Goal: Transaction & Acquisition: Purchase product/service

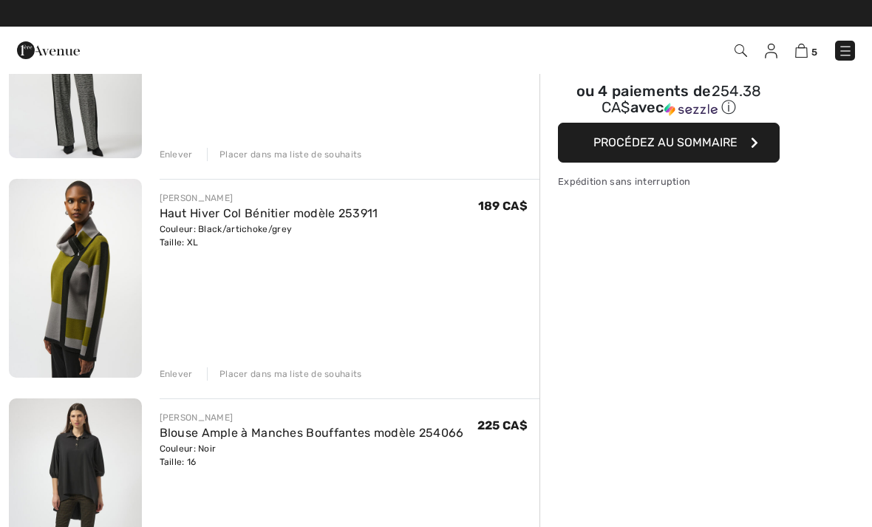
scroll to position [233, 0]
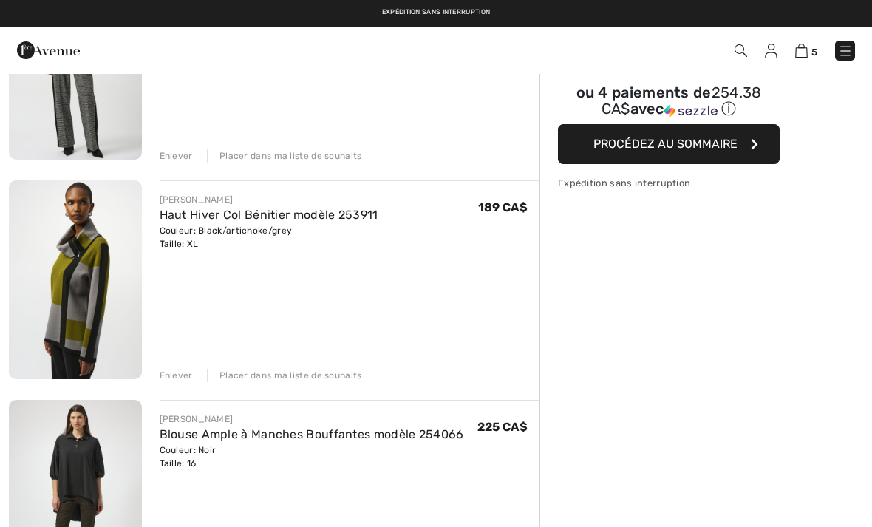
click at [75, 468] on img at bounding box center [75, 499] width 133 height 199
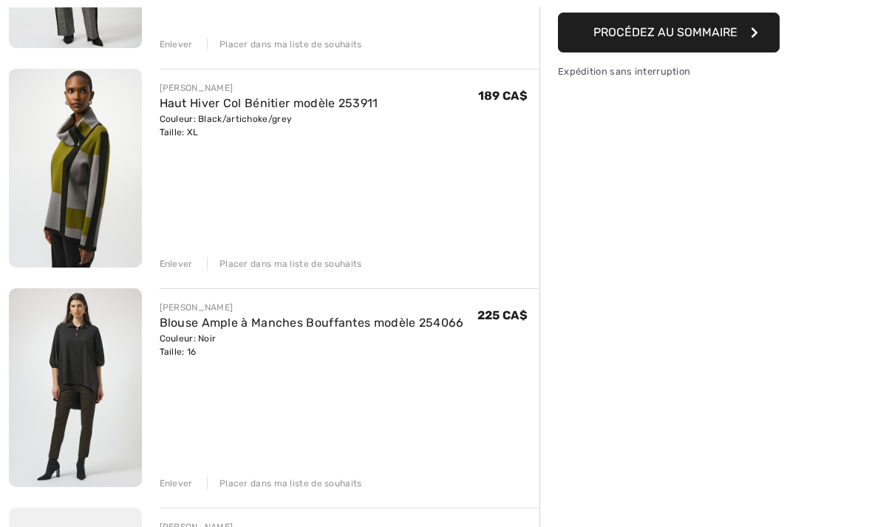
scroll to position [344, 0]
click at [175, 478] on div "Enlever" at bounding box center [176, 482] width 33 height 13
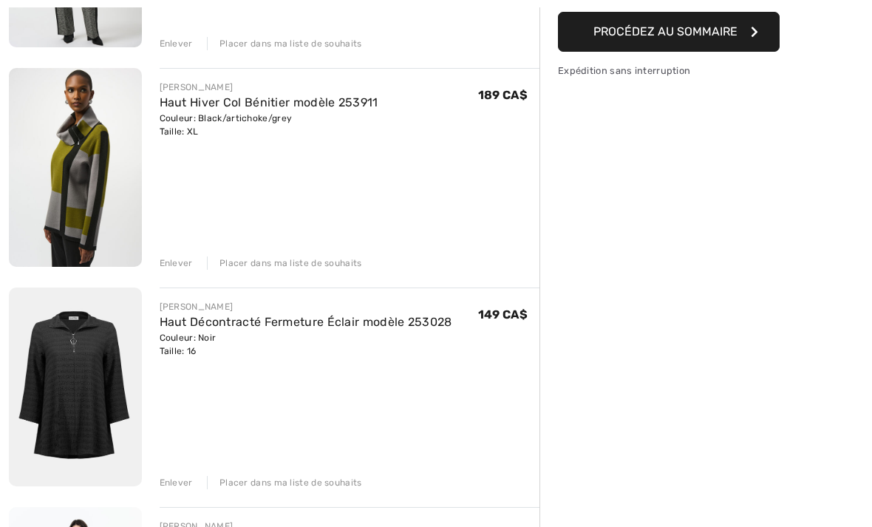
click at [77, 374] on img at bounding box center [75, 386] width 133 height 199
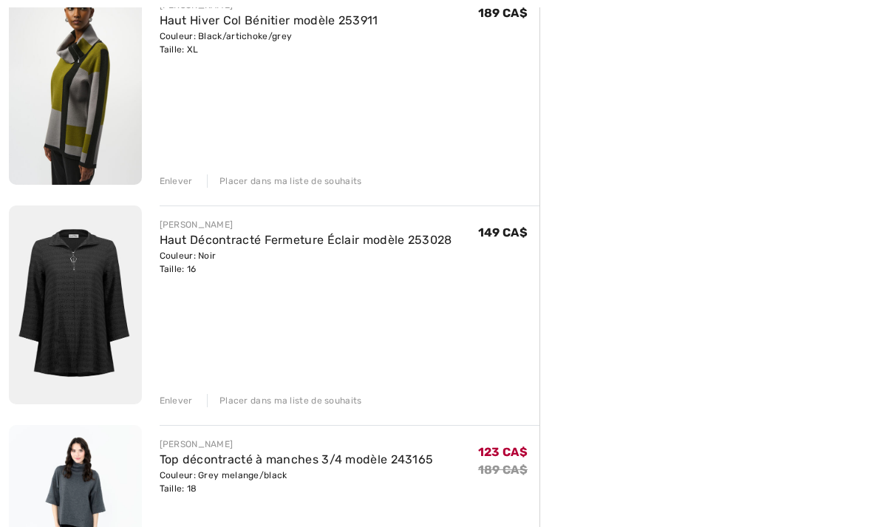
scroll to position [427, 0]
click at [75, 498] on img at bounding box center [75, 524] width 133 height 199
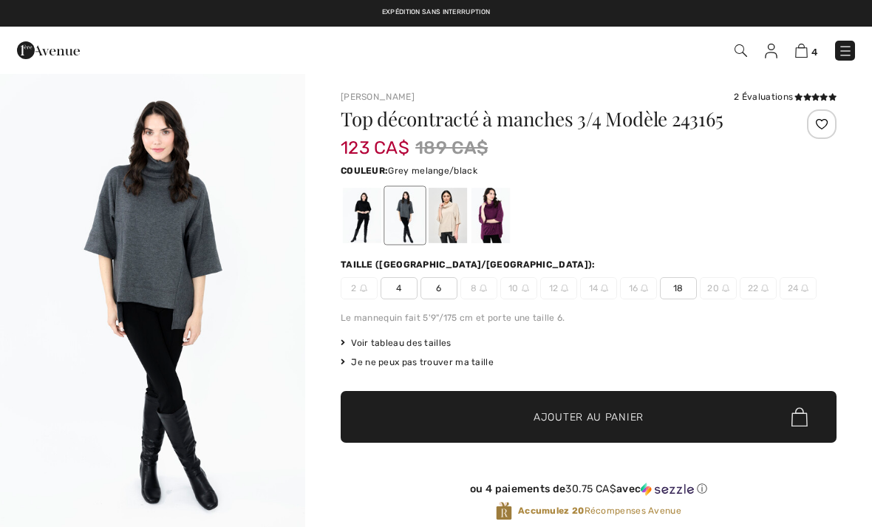
checkbox input "true"
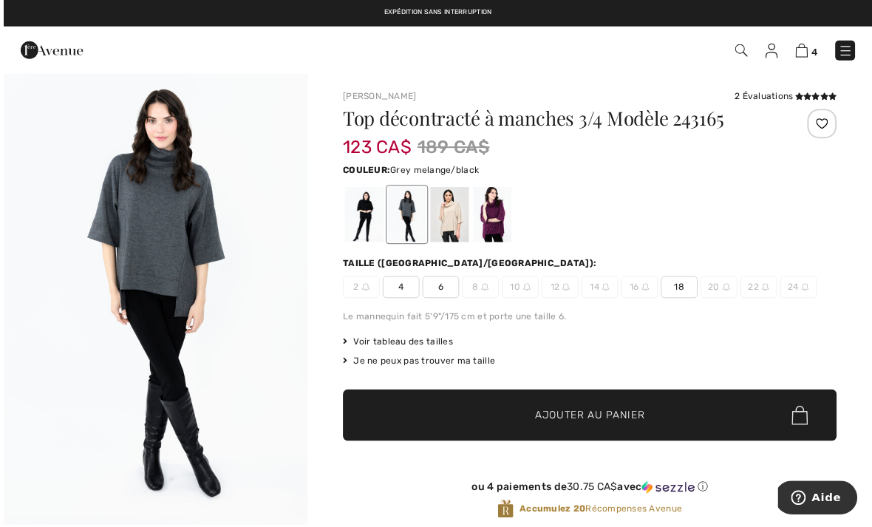
scroll to position [1, 0]
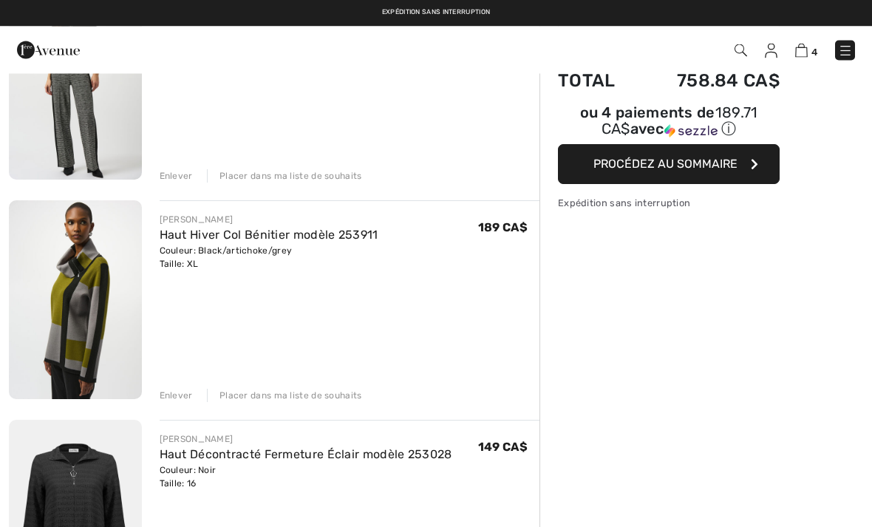
scroll to position [211, 0]
click at [68, 285] on img at bounding box center [75, 301] width 133 height 199
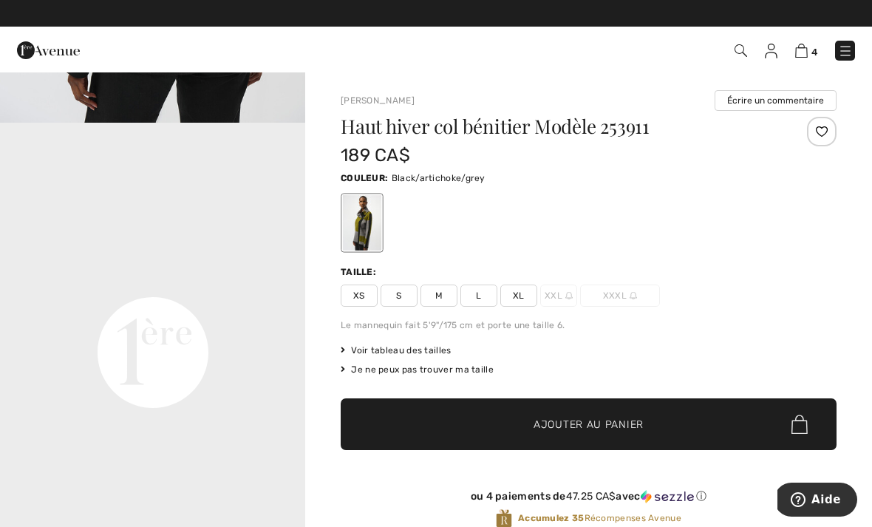
scroll to position [865, 0]
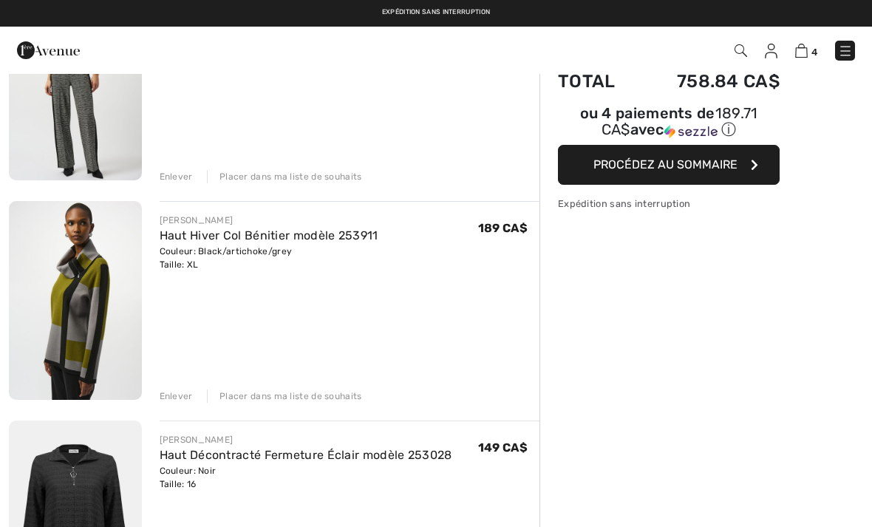
click at [170, 392] on div "Enlever" at bounding box center [176, 395] width 33 height 13
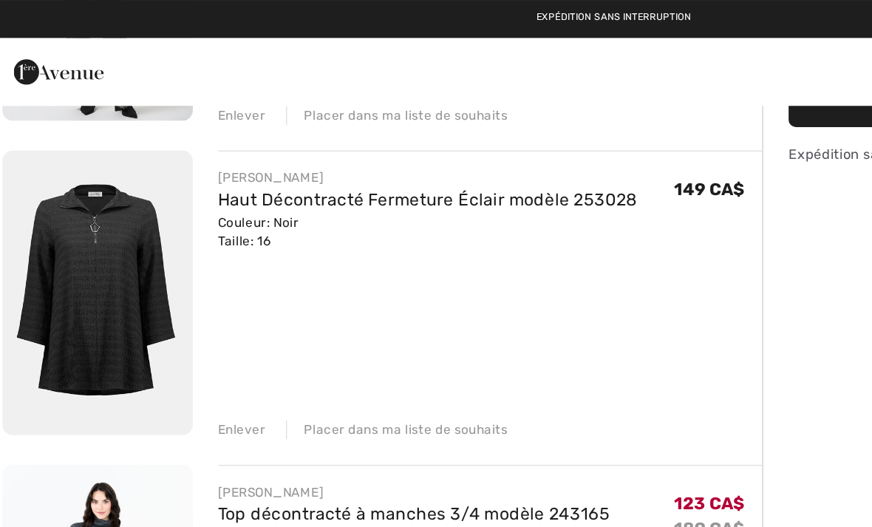
scroll to position [307, 0]
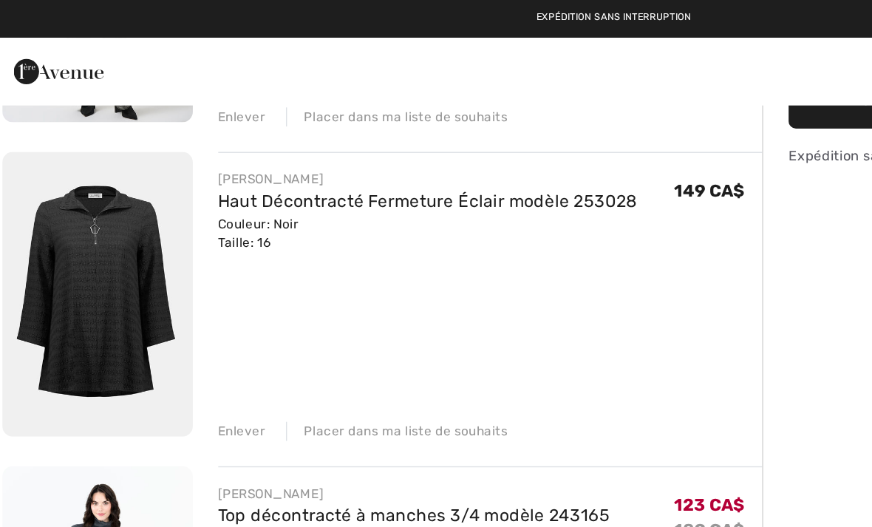
click at [165, 301] on div "Enlever" at bounding box center [176, 301] width 33 height 13
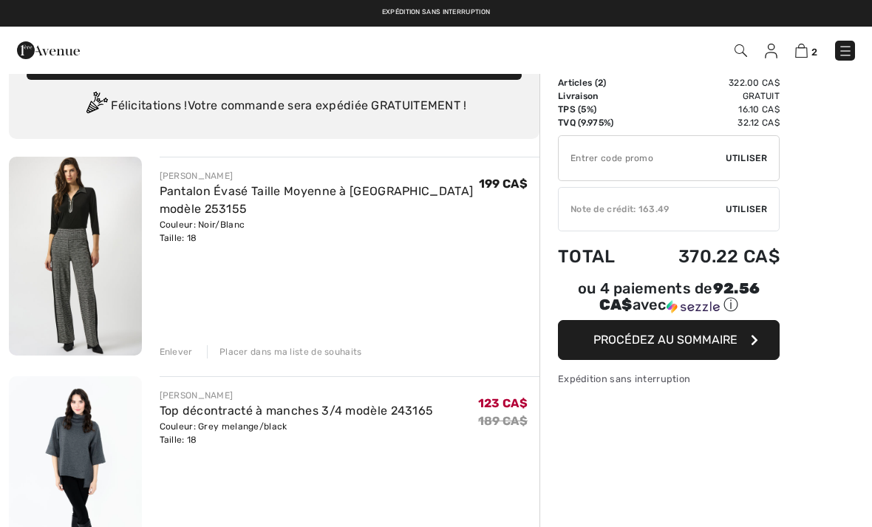
scroll to position [0, 0]
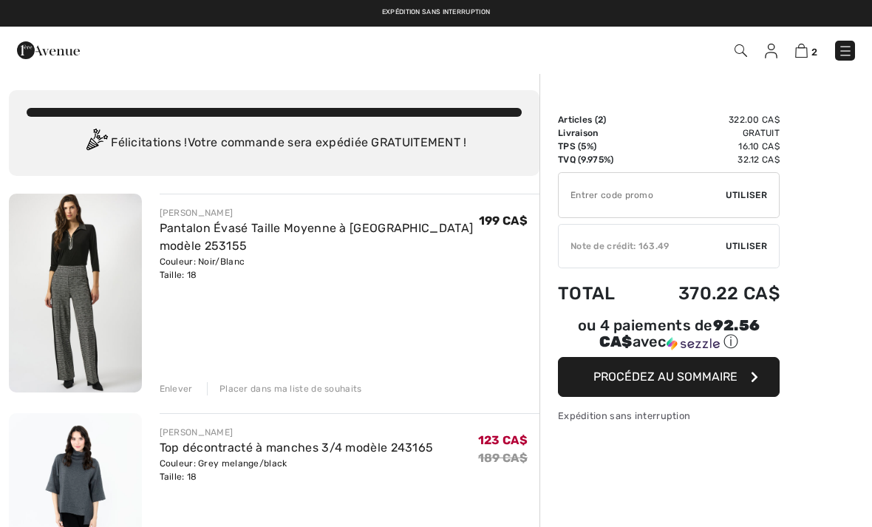
click at [755, 245] on span "Utiliser" at bounding box center [745, 245] width 41 height 13
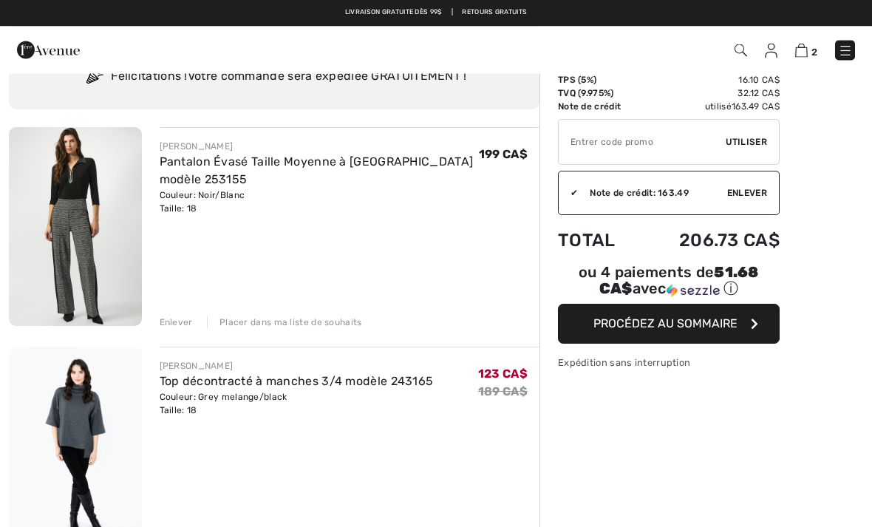
scroll to position [18, 0]
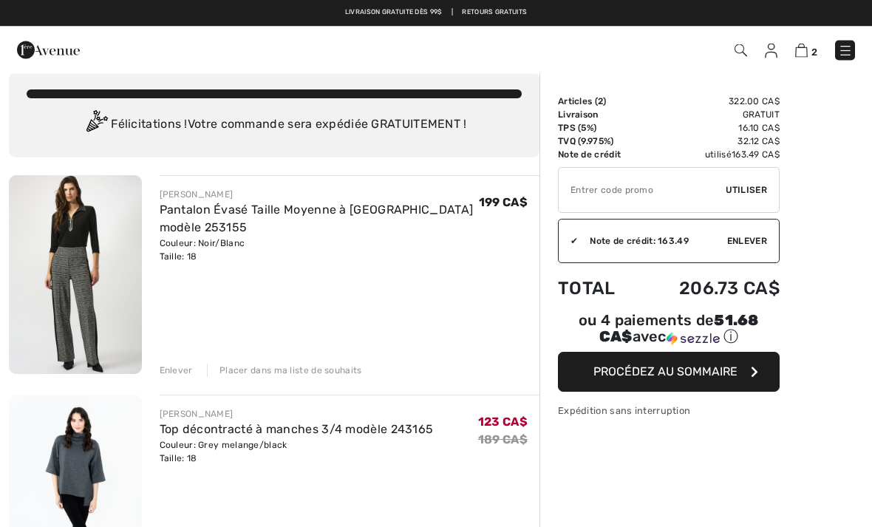
click at [673, 378] on span "Procédez au sommaire" at bounding box center [665, 372] width 144 height 14
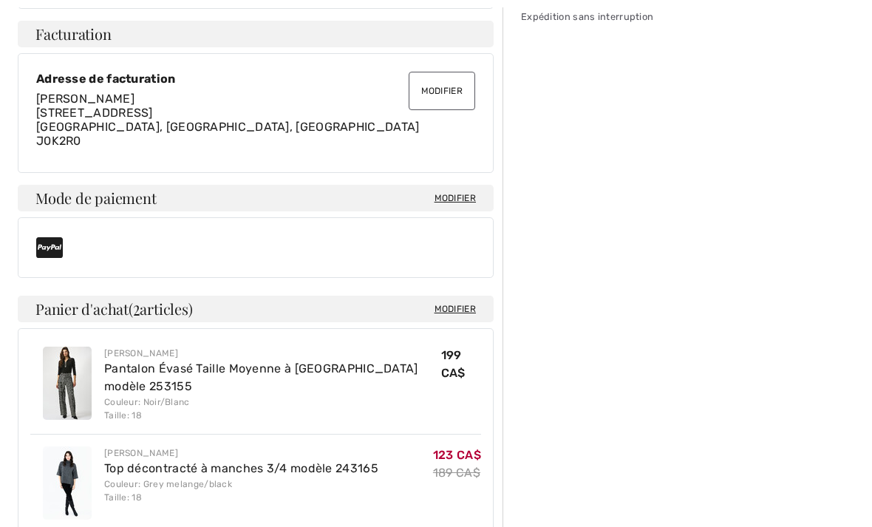
scroll to position [533, 0]
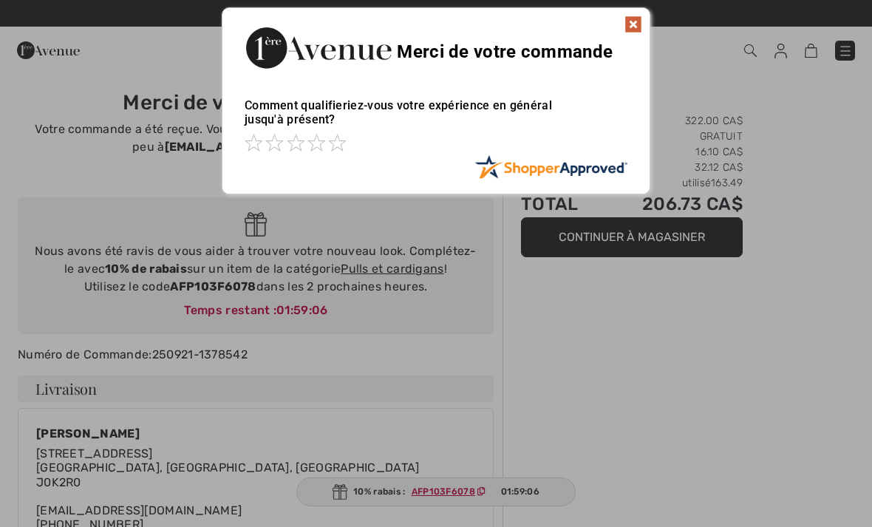
click at [630, 26] on img at bounding box center [633, 25] width 18 height 18
